Goal: Information Seeking & Learning: Learn about a topic

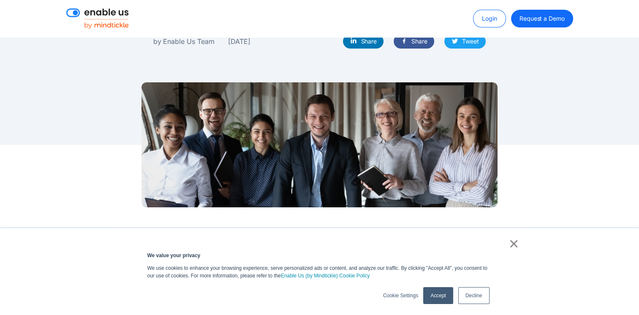
scroll to position [211, 0]
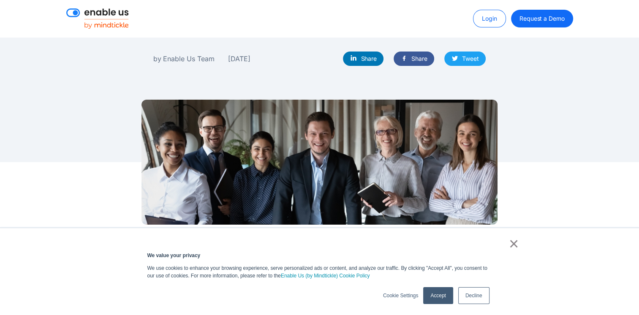
scroll to position [253, 0]
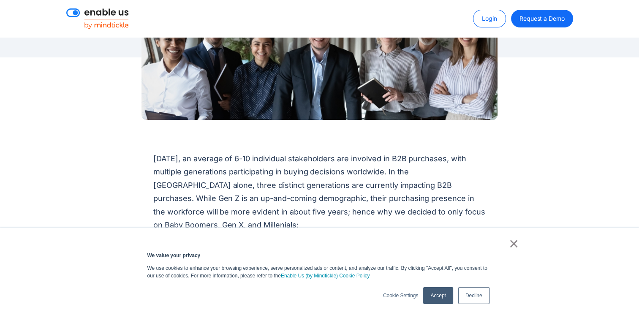
click at [439, 303] on link "Accept" at bounding box center [438, 295] width 30 height 17
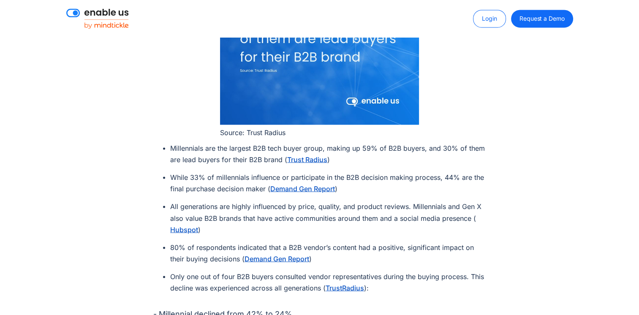
scroll to position [1477, 0]
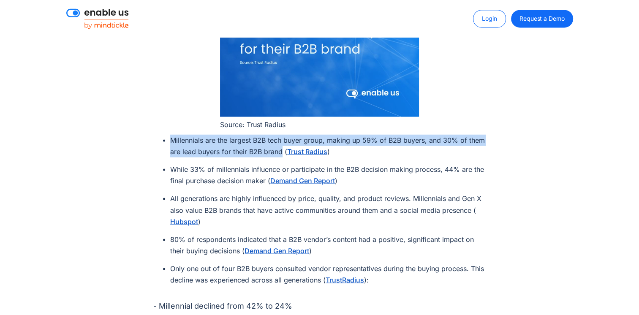
drag, startPoint x: 282, startPoint y: 127, endPoint x: 170, endPoint y: 116, distance: 112.9
click at [171, 134] on li "Millennials are the largest B2B tech buyer group, making up 59% of B2B buyers, …" at bounding box center [327, 145] width 315 height 23
copy li "Millennials are the largest B2B tech buyer group, making up 59% of B2B buyers, …"
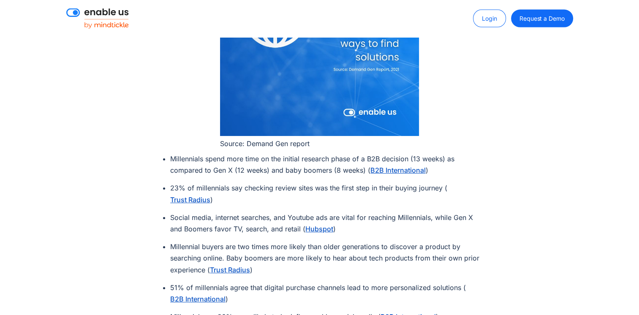
scroll to position [1942, 0]
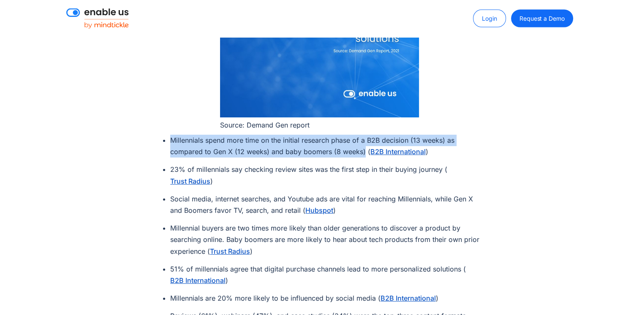
drag, startPoint x: 363, startPoint y: 132, endPoint x: 165, endPoint y: 117, distance: 197.7
click at [170, 135] on li "Millennials spend more time on the initial research phase of a B2B decision (13…" at bounding box center [327, 146] width 315 height 23
drag, startPoint x: 165, startPoint y: 117, endPoint x: 183, endPoint y: 119, distance: 17.9
copy li "Millennials spend more time on the initial research phase of a B2B decision (13…"
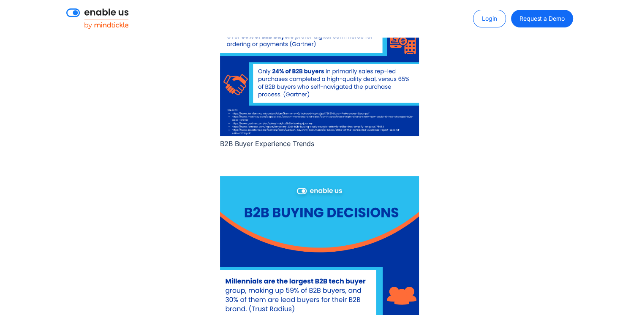
scroll to position [3334, 0]
